Goal: Task Accomplishment & Management: Manage account settings

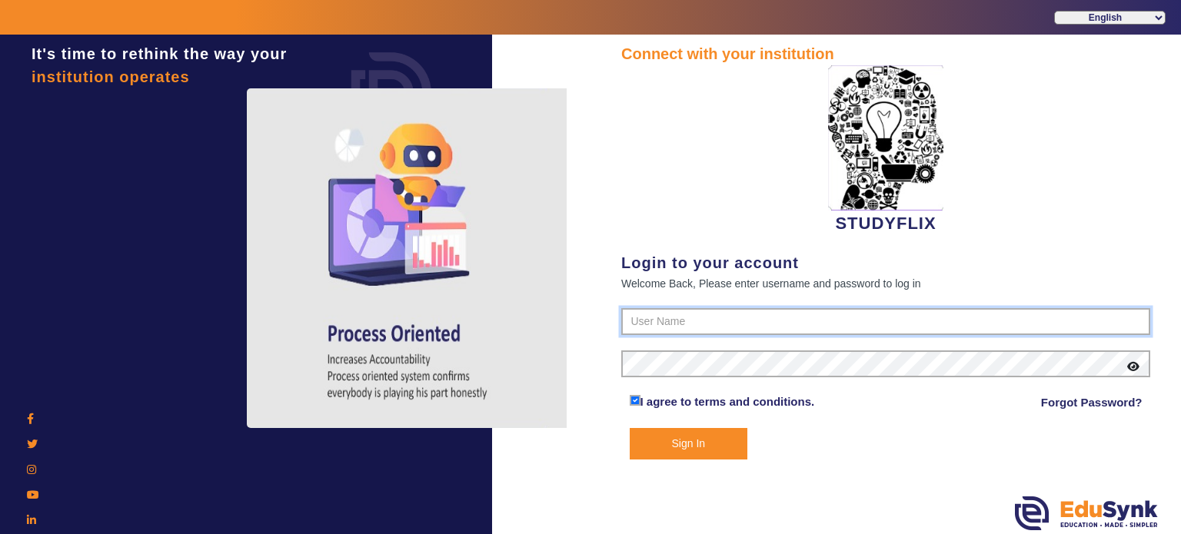
click at [689, 319] on input "text" at bounding box center [885, 322] width 529 height 28
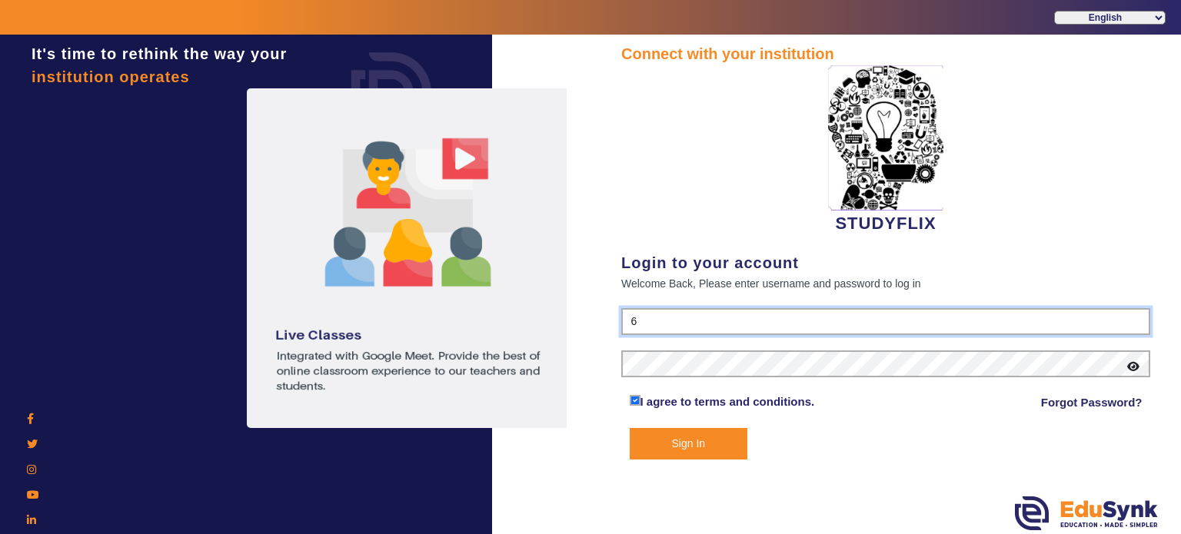
type input "6354922771"
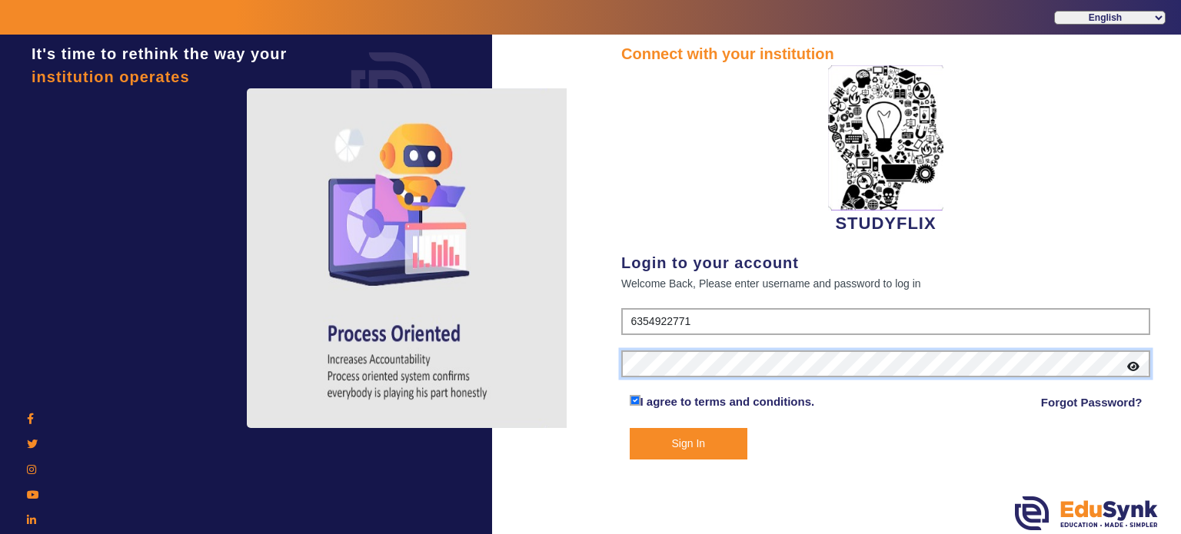
click at [630, 428] on button "Sign In" at bounding box center [689, 444] width 118 height 32
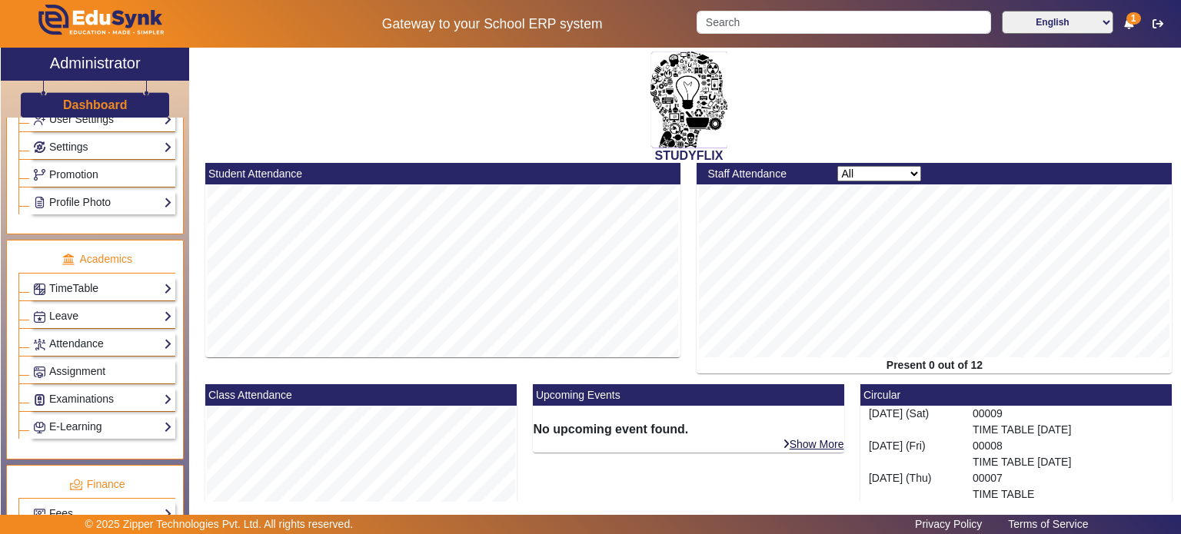
scroll to position [454, 0]
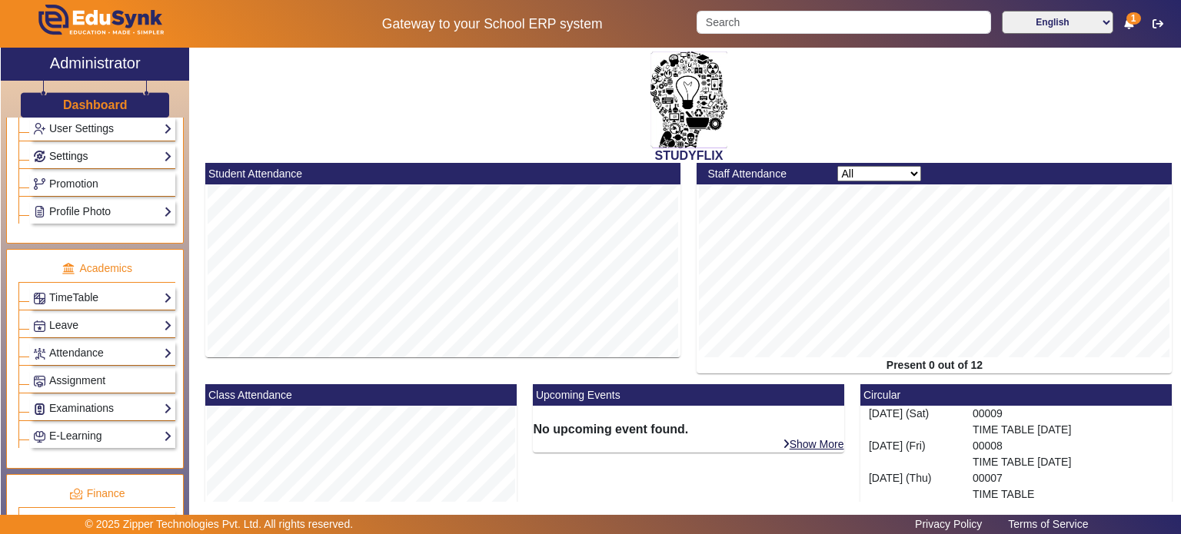
click at [110, 154] on link "Settings" at bounding box center [102, 157] width 139 height 18
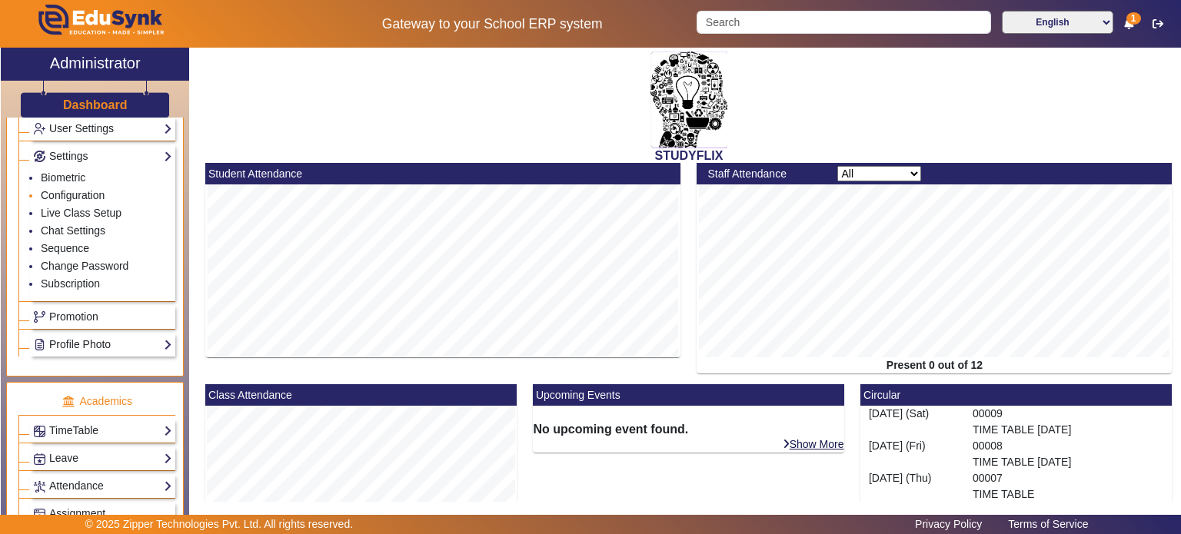
click at [80, 196] on li "Configuration" at bounding box center [106, 197] width 131 height 18
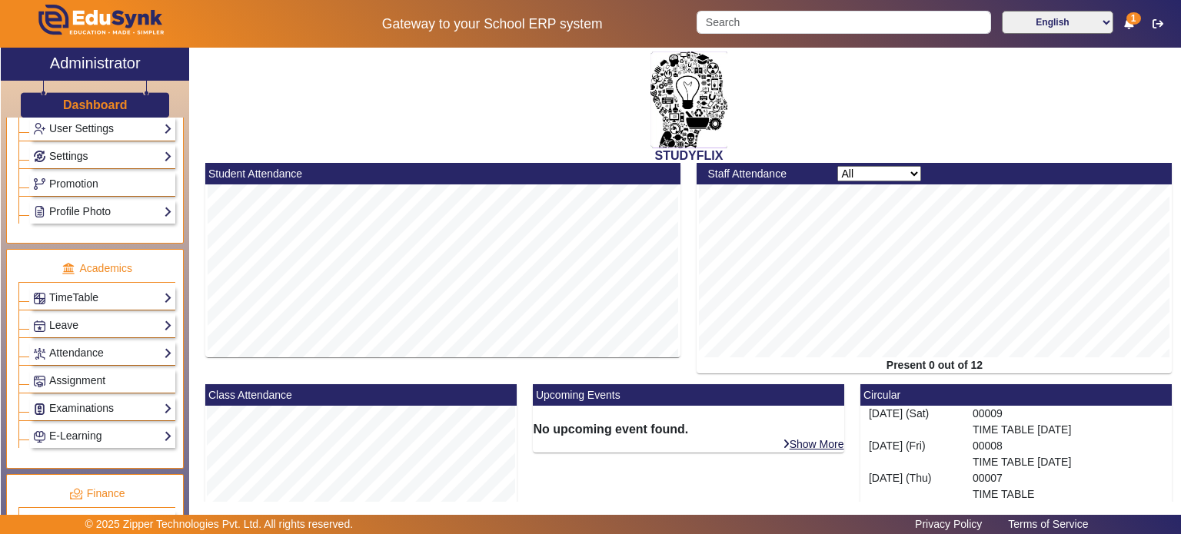
click at [80, 158] on link "Settings" at bounding box center [102, 157] width 139 height 18
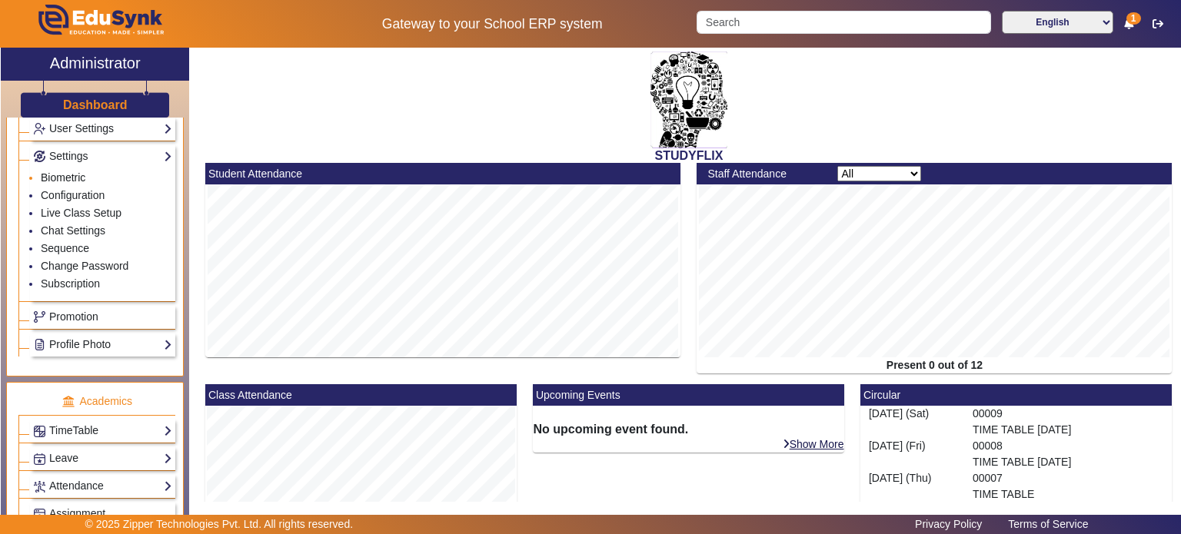
click at [75, 174] on link "Biometric" at bounding box center [63, 177] width 45 height 12
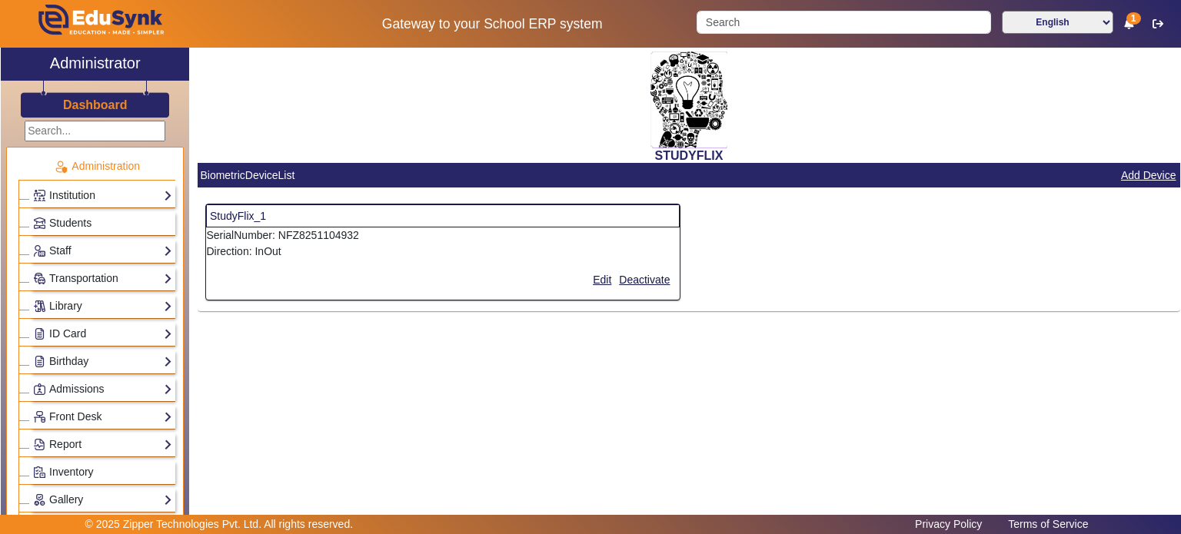
click at [85, 101] on h3 "Dashboard" at bounding box center [95, 105] width 65 height 15
